Goal: Information Seeking & Learning: Stay updated

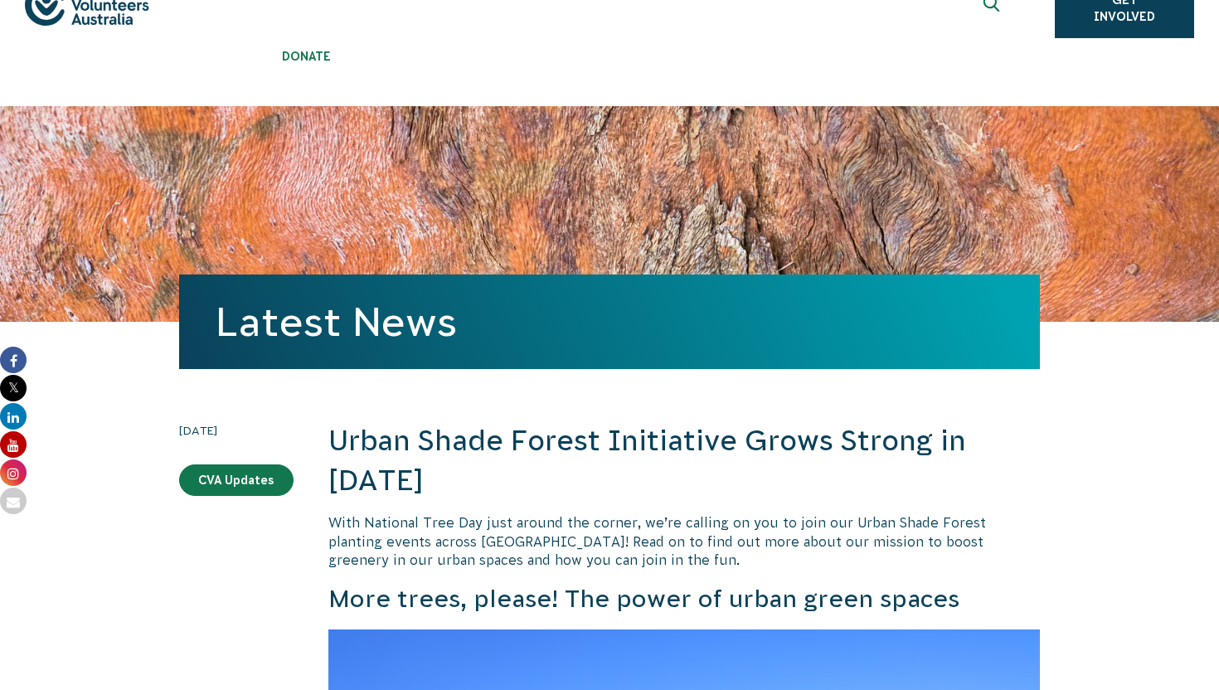
scroll to position [91, 0]
